Goal: Obtain resource: Obtain resource

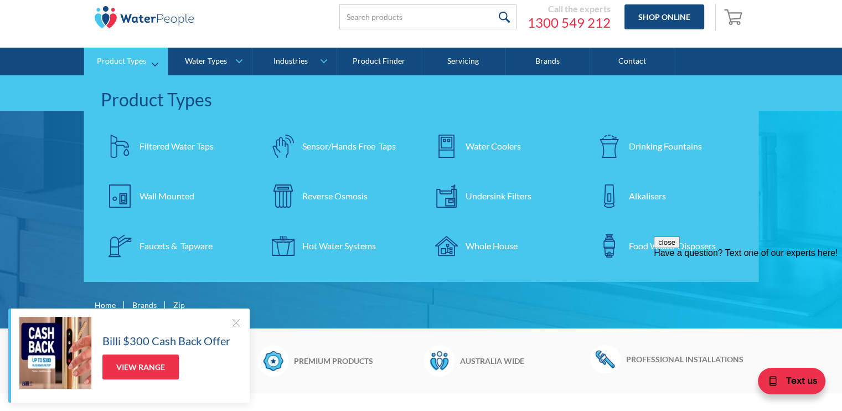
scroll to position [55, 0]
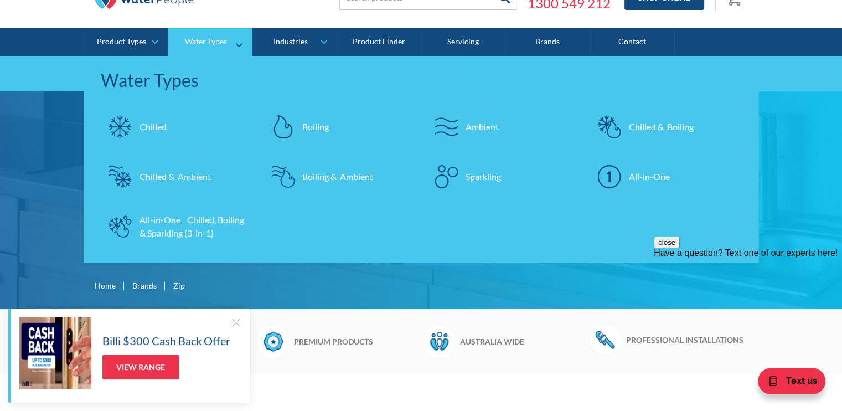
click at [322, 126] on div "Boiling" at bounding box center [315, 126] width 27 height 13
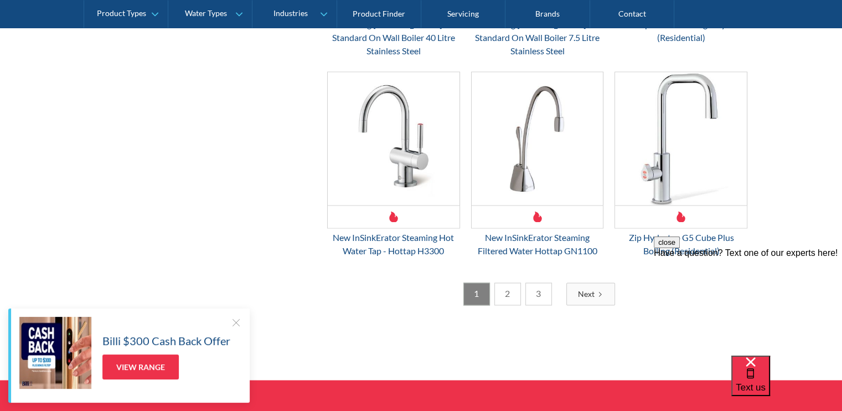
scroll to position [1771, 0]
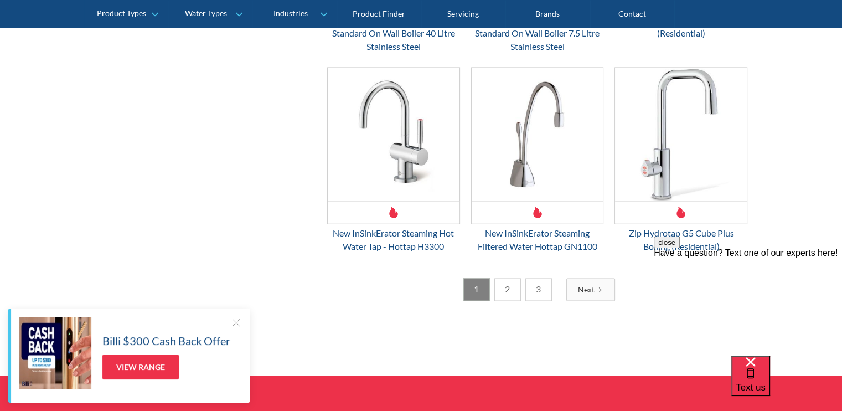
click at [501, 278] on link "2" at bounding box center [507, 289] width 27 height 23
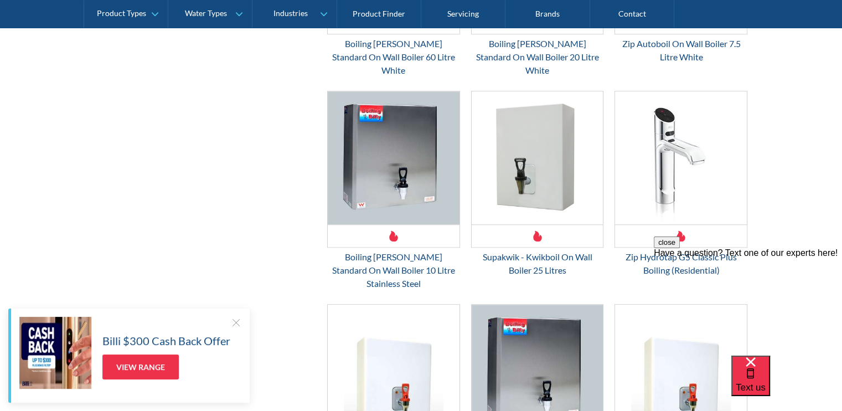
scroll to position [866, 0]
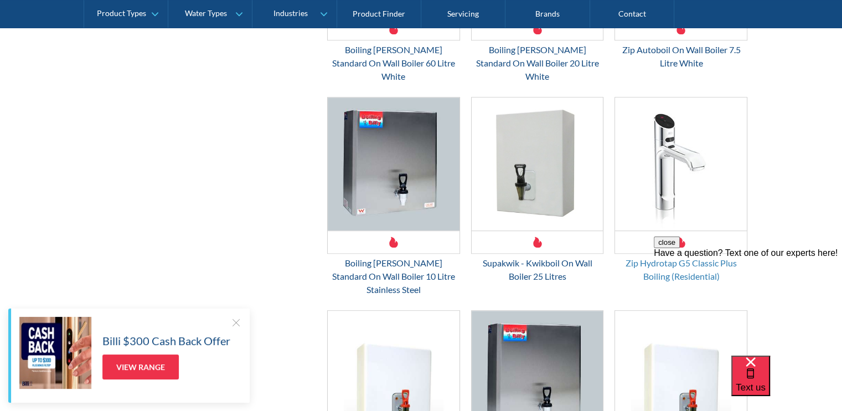
click at [686, 256] on div "Zip Hydrotap G5 Classic Plus Boiling (Residential)" at bounding box center [680, 269] width 133 height 27
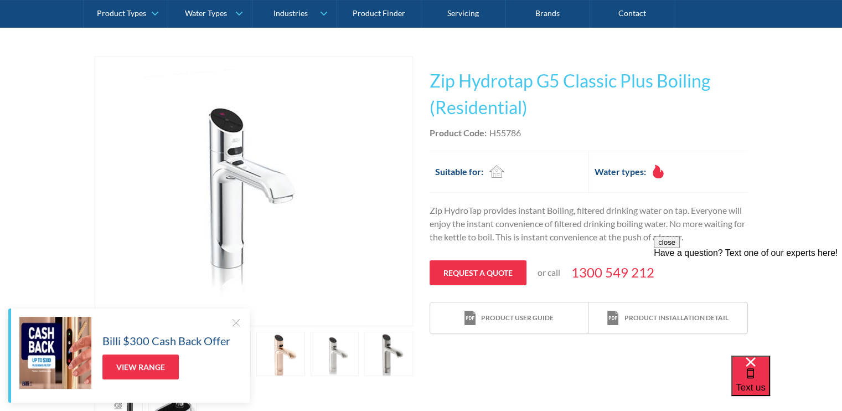
scroll to position [221, 0]
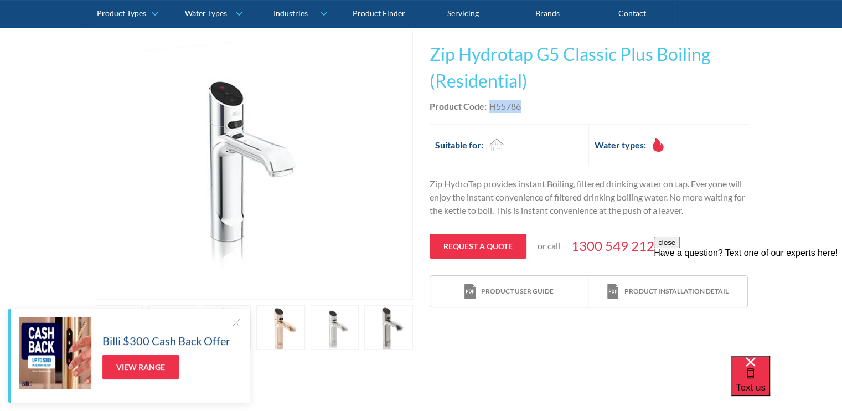
drag, startPoint x: 518, startPoint y: 105, endPoint x: 492, endPoint y: 99, distance: 26.7
click at [492, 99] on div "This tap design is included in our standard range tap options when you purchase…" at bounding box center [589, 169] width 318 height 278
copy div "H55786"
click at [680, 248] on button "close" at bounding box center [667, 242] width 26 height 12
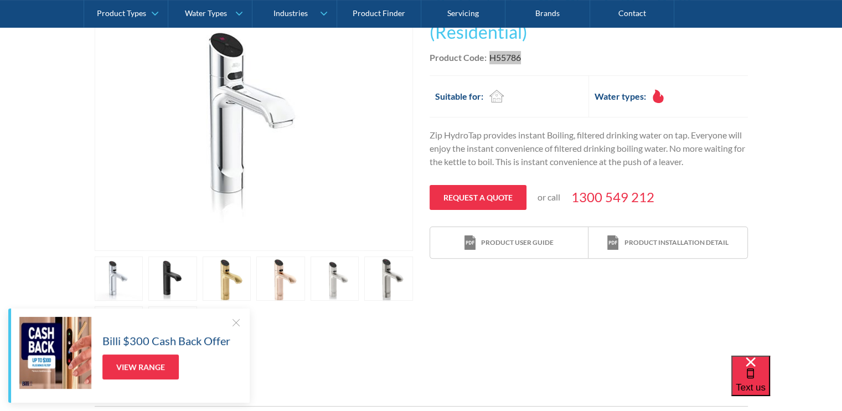
scroll to position [277, 0]
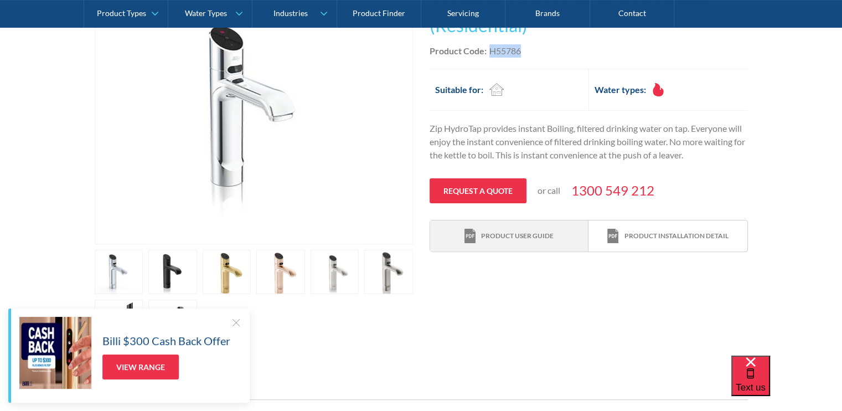
click at [520, 232] on div "Product user guide" at bounding box center [517, 236] width 73 height 10
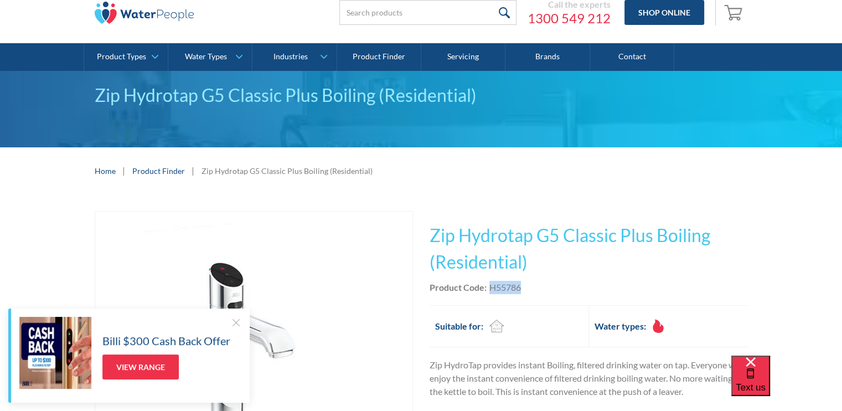
scroll to position [0, 0]
